Goal: Information Seeking & Learning: Learn about a topic

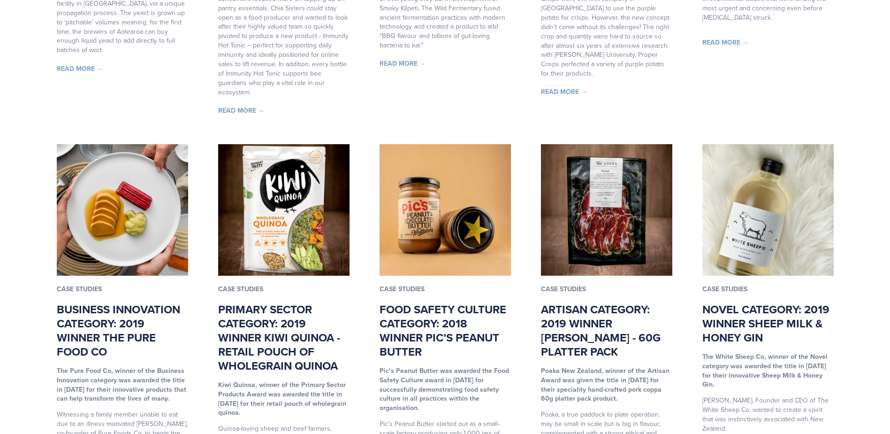
scroll to position [1502, 0]
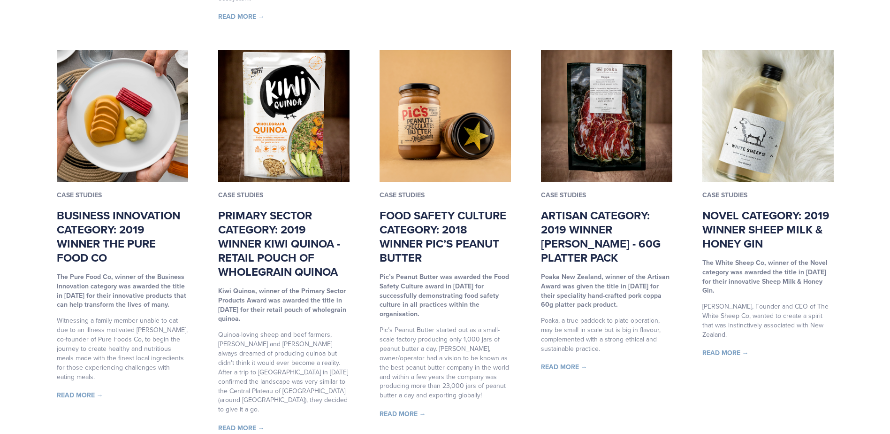
click at [263, 230] on link "Primary Sector Category: 2019 Winner Kiwi Quinoa - Retail Pouch of Wholegrain Q…" at bounding box center [279, 243] width 122 height 73
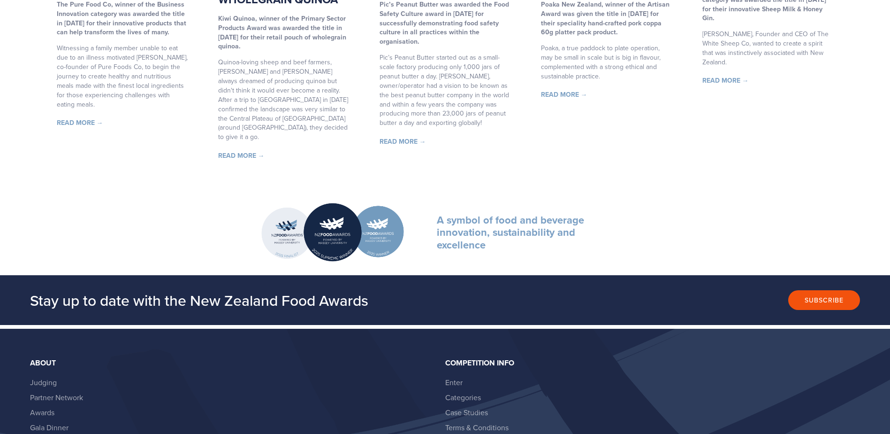
scroll to position [1830, 0]
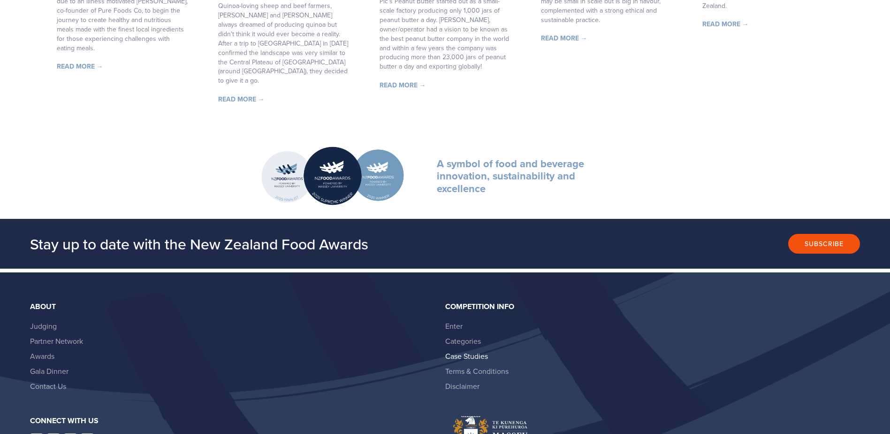
click at [475, 351] on link "Case Studies" at bounding box center [466, 356] width 43 height 10
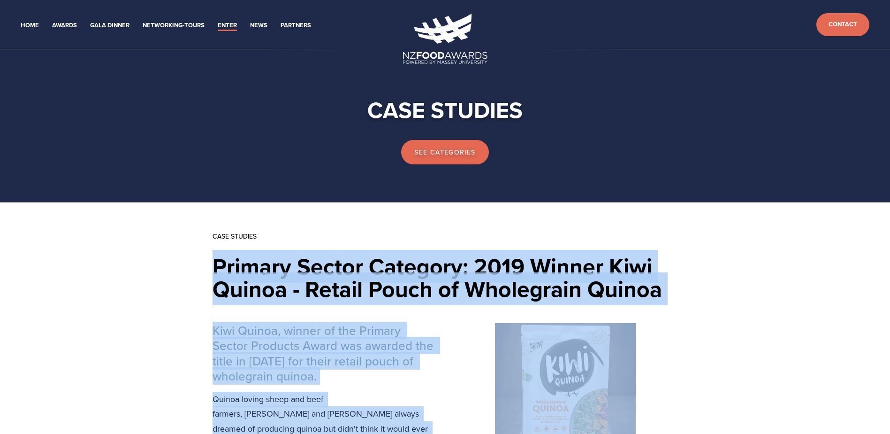
drag, startPoint x: 317, startPoint y: 196, endPoint x: 205, endPoint y: 260, distance: 129.3
copy article "Primary Sector Category: 2019 Winner Kiwi Quinoa - Retail Pouch of Wholegrain Q…"
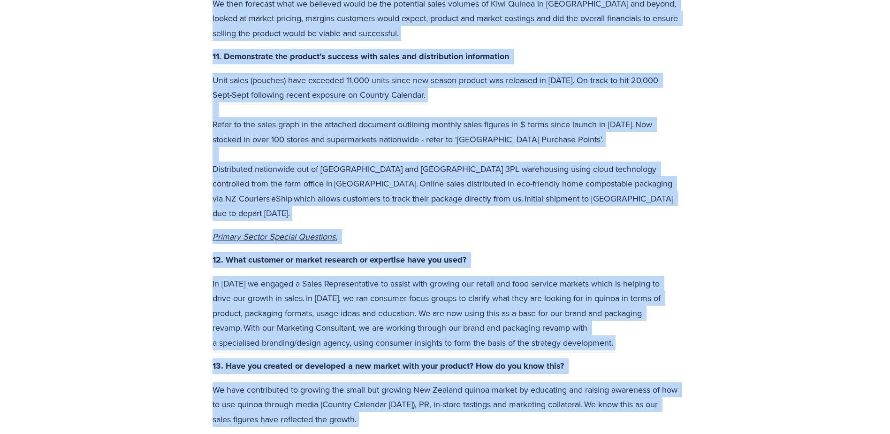
scroll to position [3117, 0]
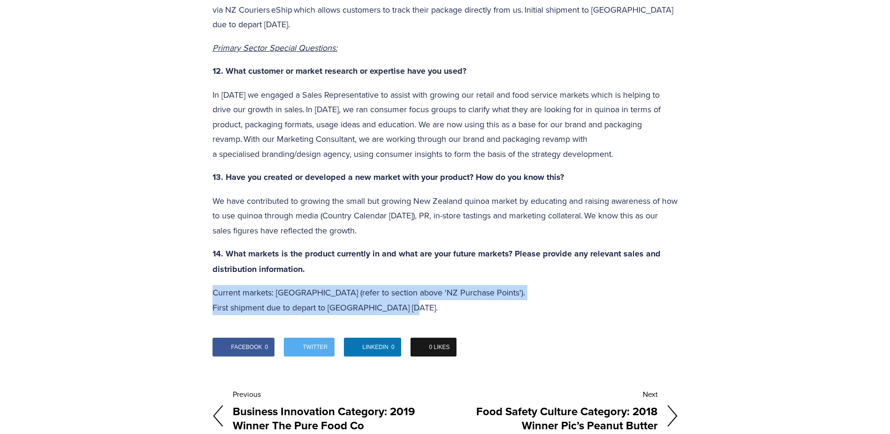
drag, startPoint x: 332, startPoint y: 258, endPoint x: 207, endPoint y: 246, distance: 125.8
copy p "Current markets: New Zealand (refer to section above 'NZ Purchase Points').   F…"
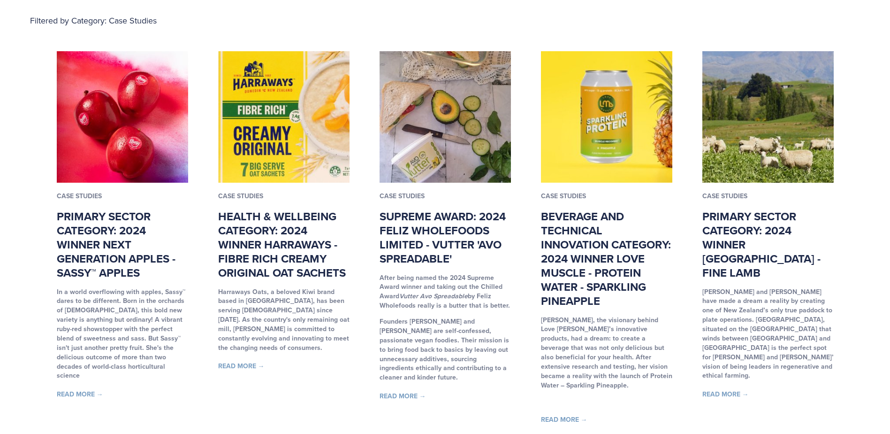
scroll to position [235, 0]
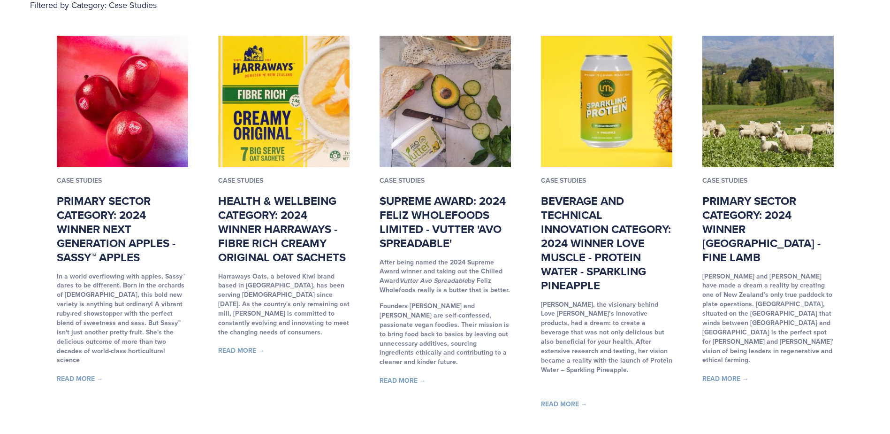
click at [76, 374] on link "Read More →" at bounding box center [80, 378] width 46 height 9
click at [449, 218] on link "Supreme Award: 2024 Feliz Wholefoods Limited - Vutter 'Avo Spreadable'" at bounding box center [443, 221] width 126 height 59
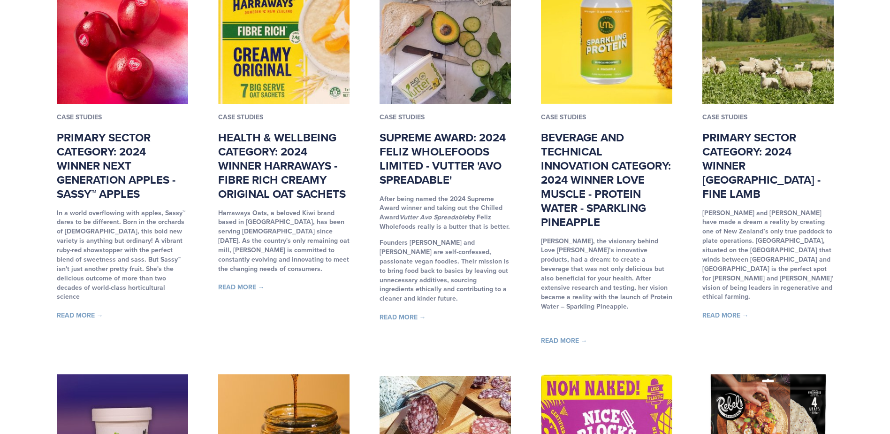
scroll to position [282, 0]
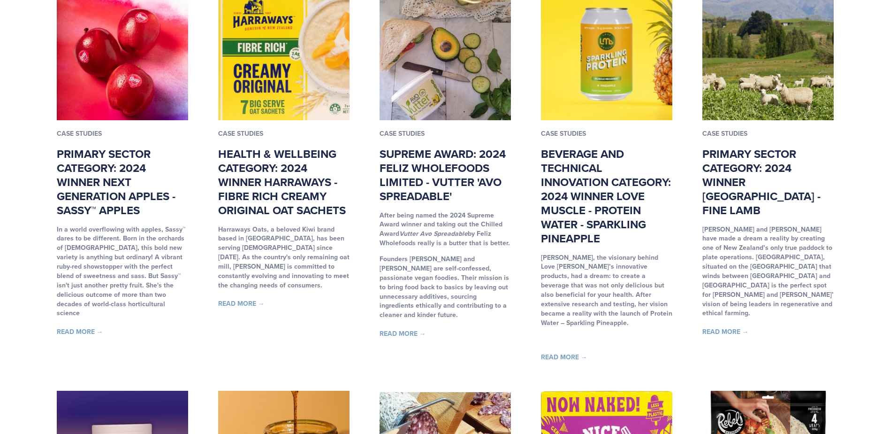
click at [744, 160] on link "Primary Sector Category: 2024 Winner Royalburn - Fine lamb" at bounding box center [761, 181] width 118 height 73
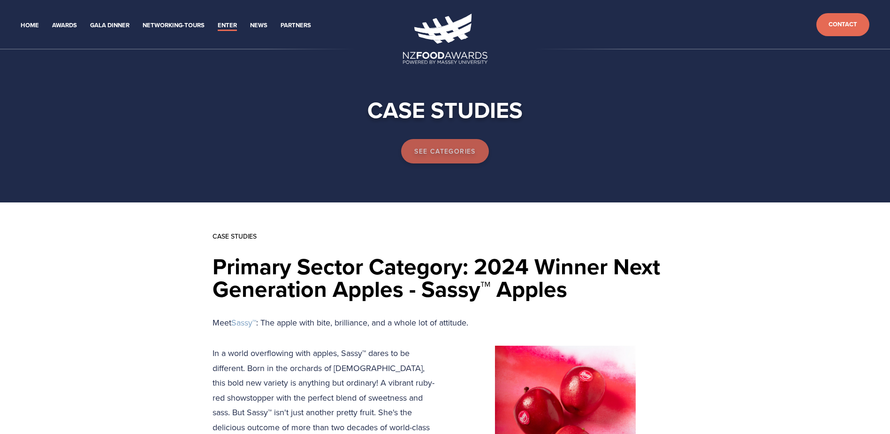
click at [440, 142] on link "See categories" at bounding box center [445, 151] width 88 height 24
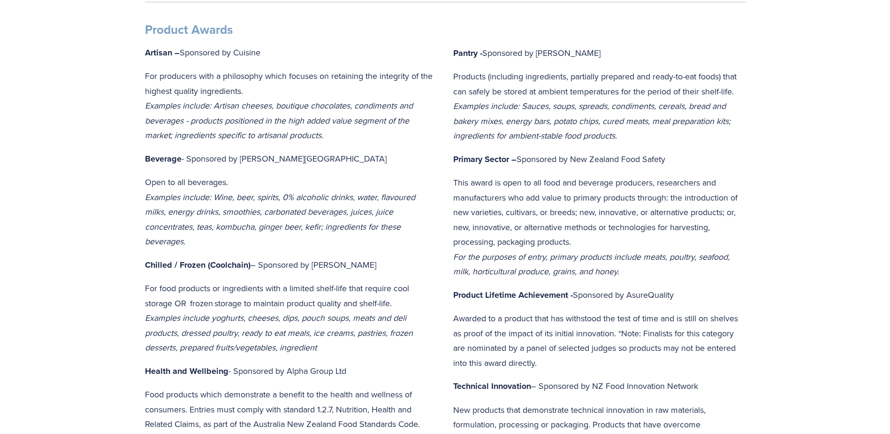
scroll to position [282, 0]
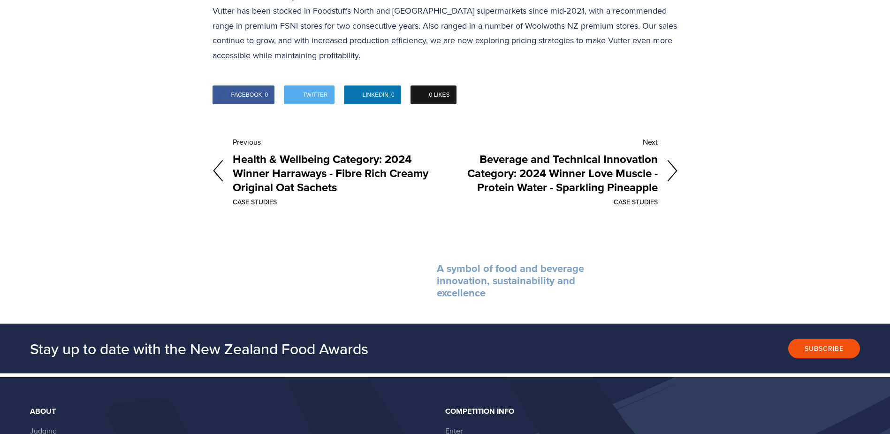
scroll to position [2018, 0]
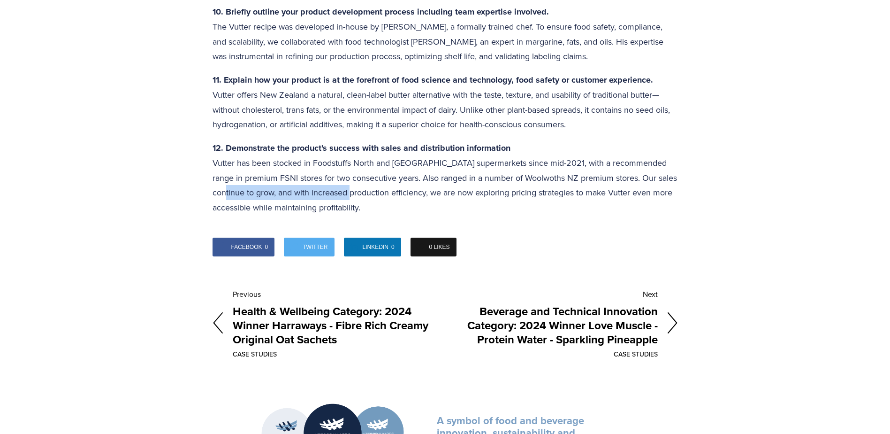
drag, startPoint x: 365, startPoint y: 185, endPoint x: 245, endPoint y: 175, distance: 120.6
click at [245, 175] on p "12. Demonstrate the product's success with sales and distribution information V…" at bounding box center [445, 177] width 465 height 75
click at [358, 192] on p "12. Demonstrate the product's success with sales and distribution information V…" at bounding box center [445, 177] width 465 height 75
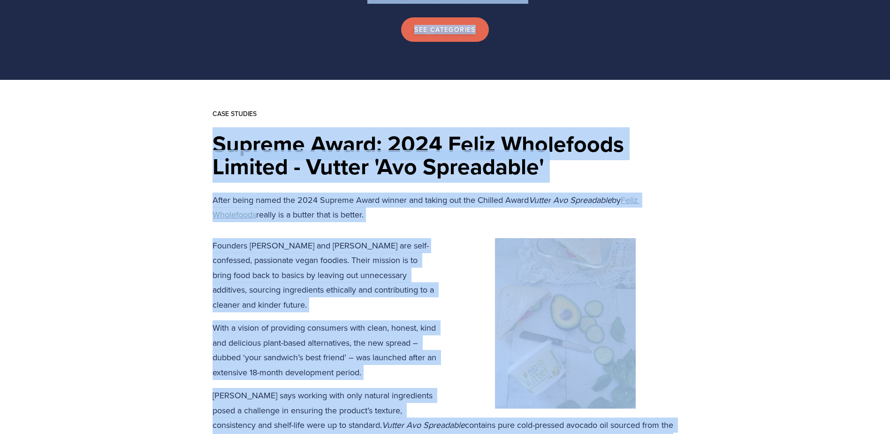
scroll to position [0, 0]
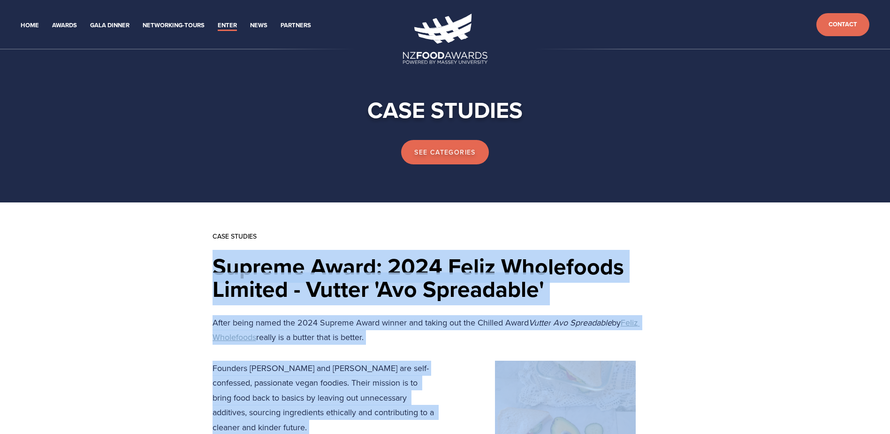
drag, startPoint x: 374, startPoint y: 197, endPoint x: 205, endPoint y: 262, distance: 180.8
drag, startPoint x: 205, startPoint y: 262, endPoint x: 353, endPoint y: 267, distance: 148.3
copy article "Loremip Dolor: 9449 Sitam Consectetu Adipisc - Elitse 'Doe Temporinci' Utlab et…"
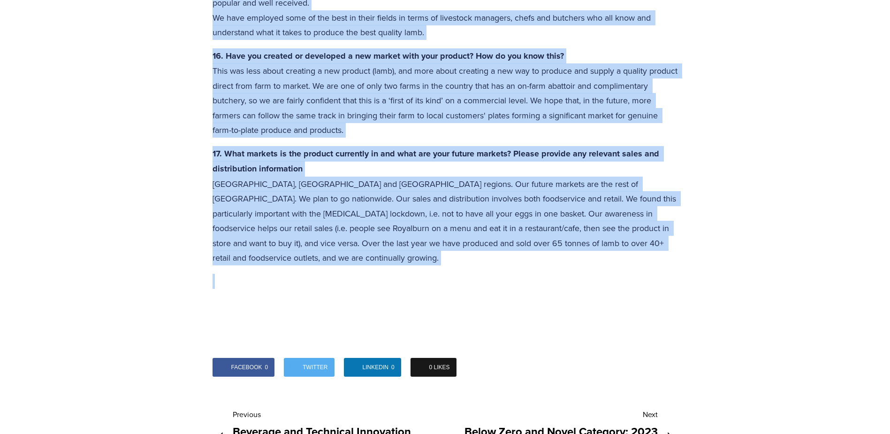
scroll to position [3895, 0]
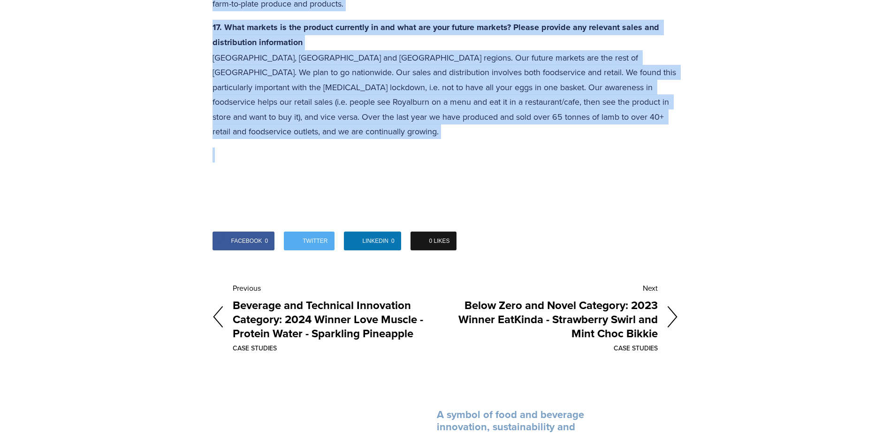
drag, startPoint x: 211, startPoint y: 31, endPoint x: 648, endPoint y: 110, distance: 444.5
copy article "Loremip Dolors Ametcons: 2206 Adipis Elitseddo - Eius temp Incididun utla etd M…"
